Goal: Find specific page/section: Find specific page/section

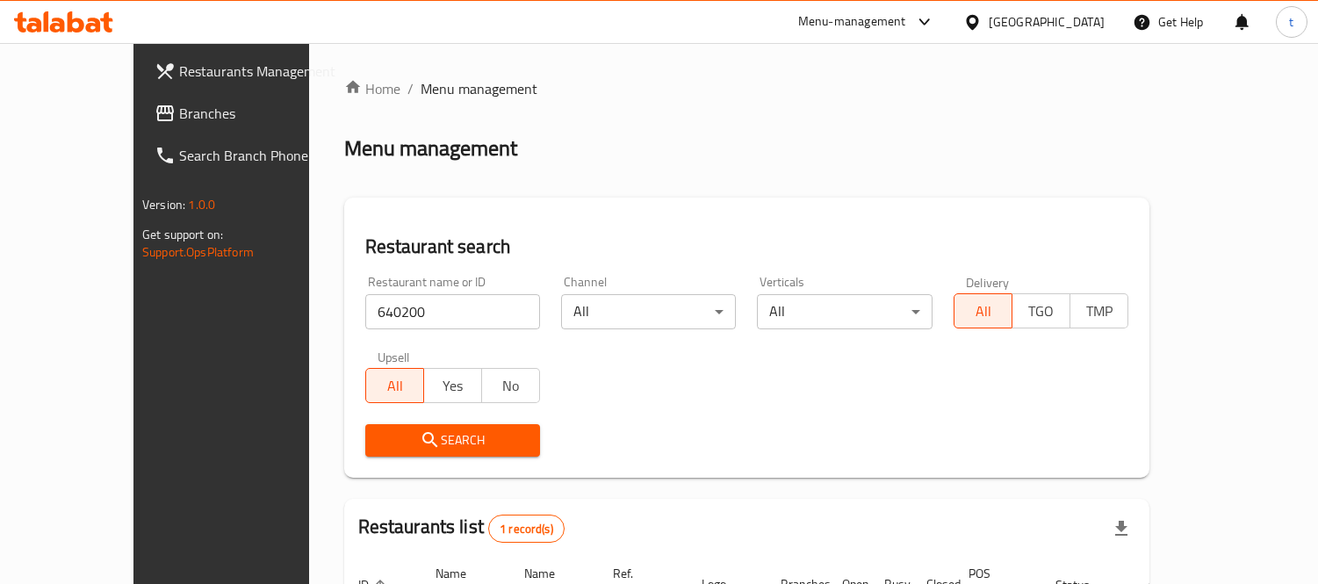
scroll to position [164, 0]
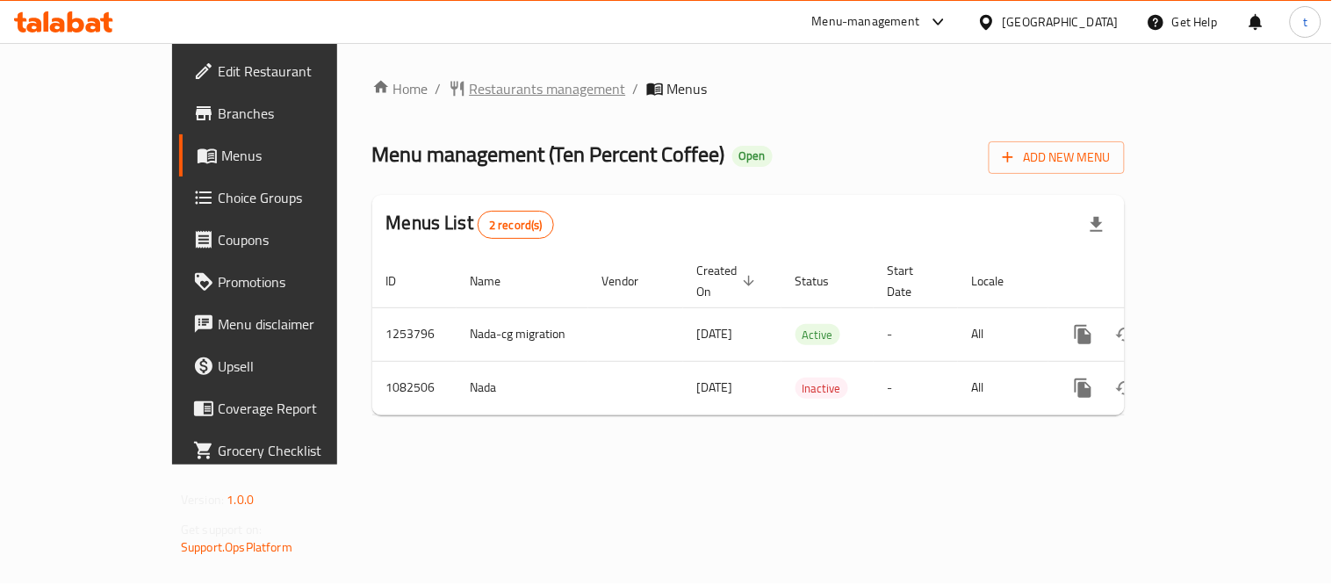
click at [470, 88] on span "Restaurants management" at bounding box center [548, 88] width 156 height 21
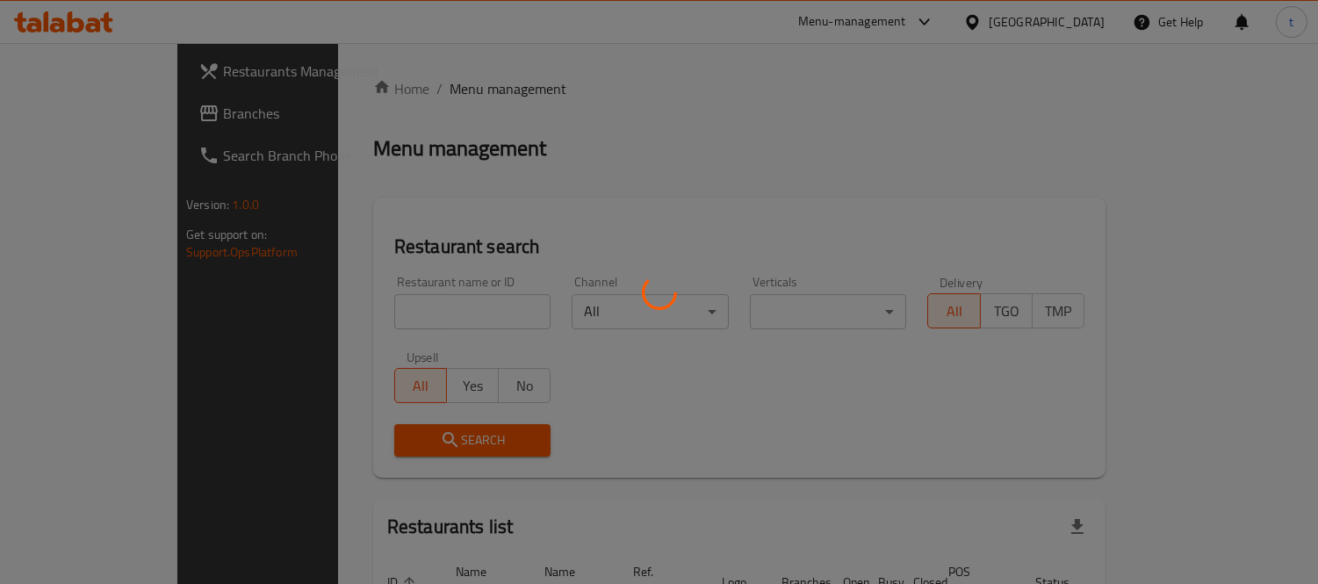
click at [352, 314] on div at bounding box center [659, 292] width 1318 height 584
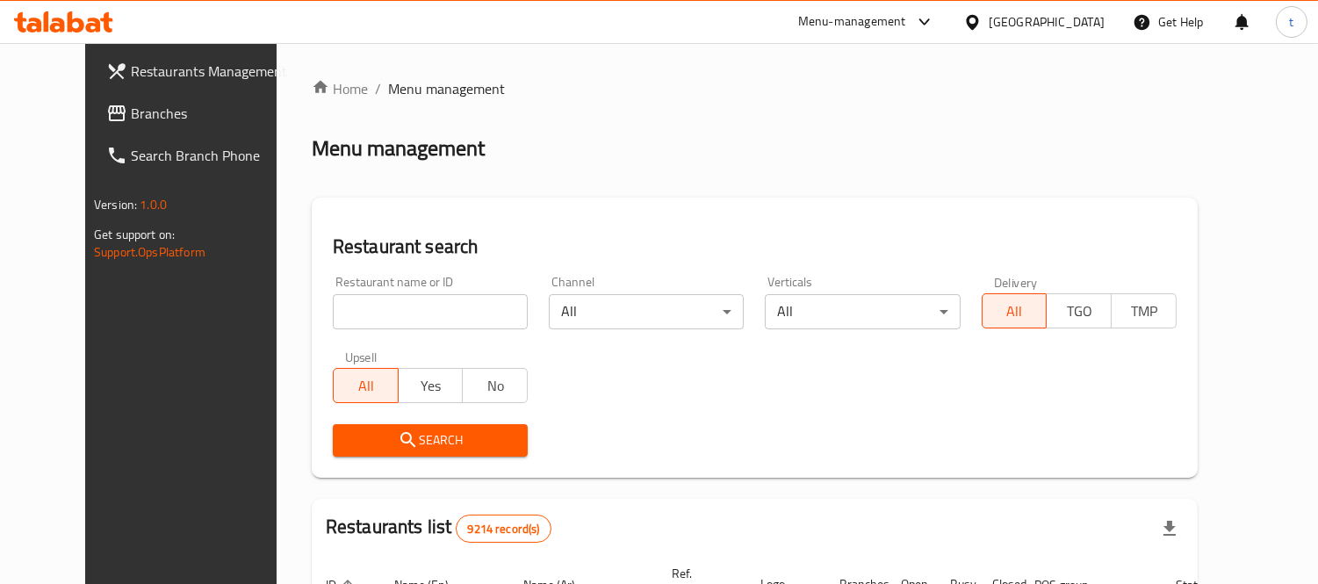
click at [352, 314] on input "search" at bounding box center [430, 311] width 195 height 35
paste input "664332"
type input "664332"
click at [391, 437] on span "Search" at bounding box center [430, 440] width 167 height 22
